Goal: Navigation & Orientation: Find specific page/section

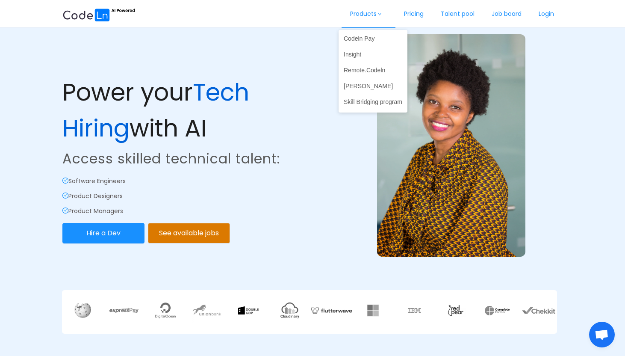
click at [374, 15] on link "Products" at bounding box center [369, 14] width 54 height 28
click at [366, 72] on link "Remote.Codeln" at bounding box center [373, 70] width 69 height 14
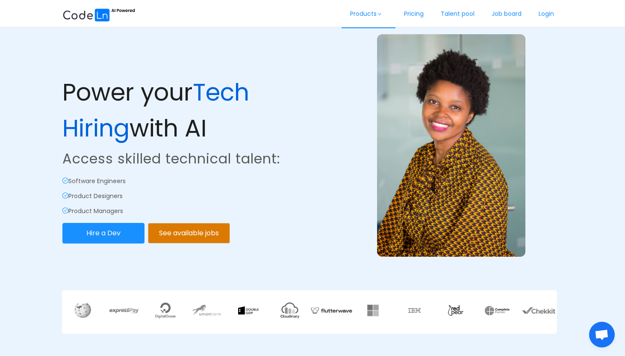
click at [381, 10] on link "Products" at bounding box center [369, 14] width 54 height 28
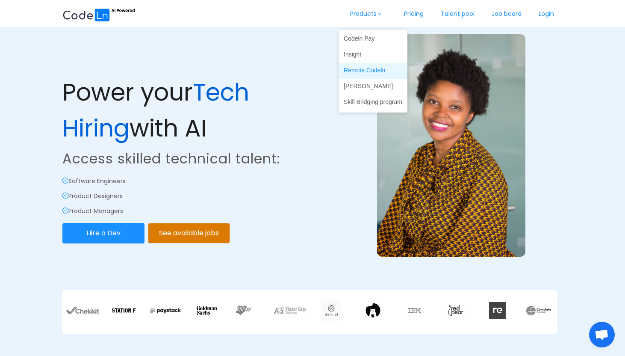
click at [367, 69] on link "Remote.Codeln" at bounding box center [373, 70] width 69 height 14
